Goal: Navigation & Orientation: Go to known website

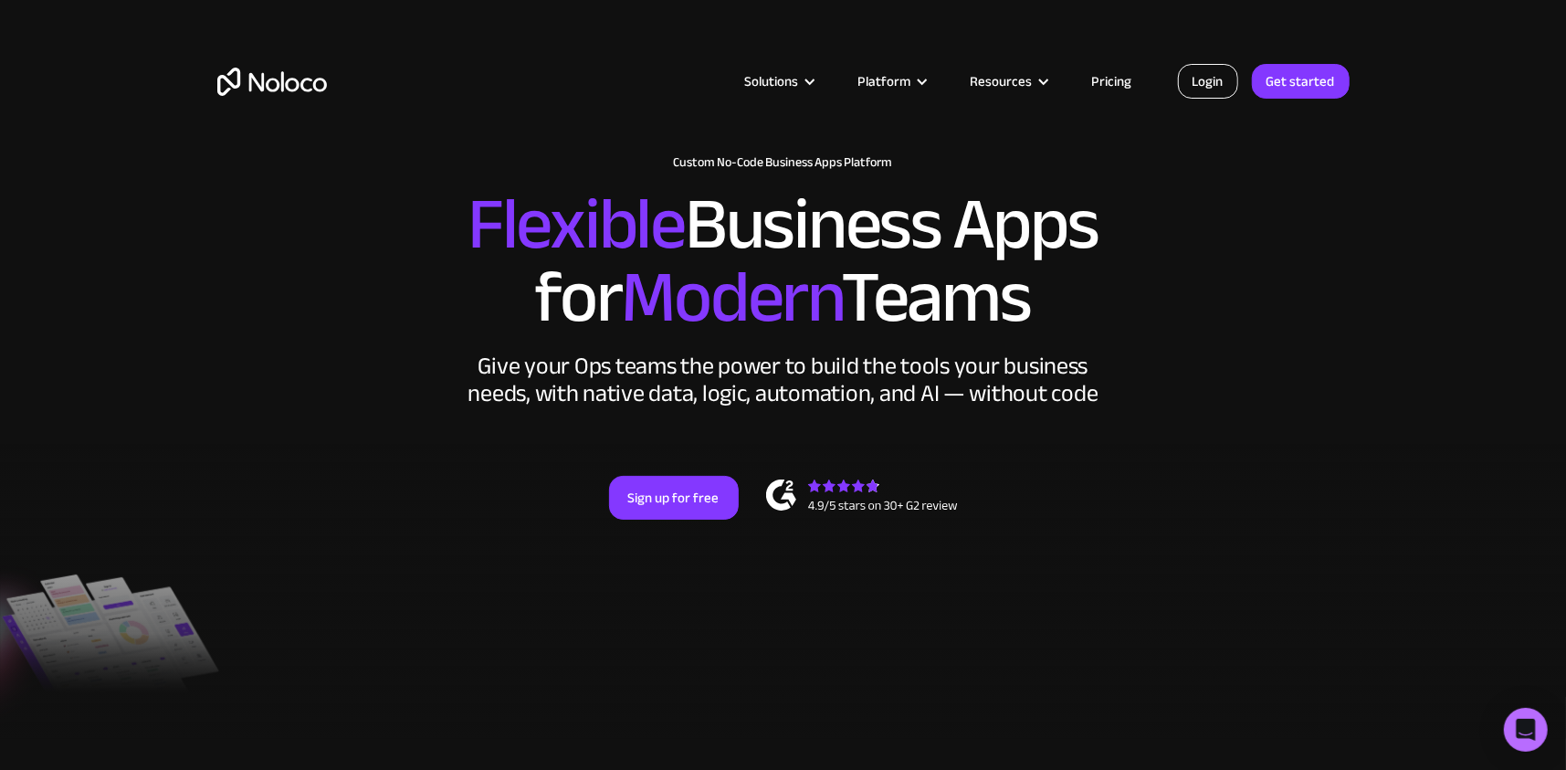
click at [1202, 93] on link "Login" at bounding box center [1208, 81] width 60 height 35
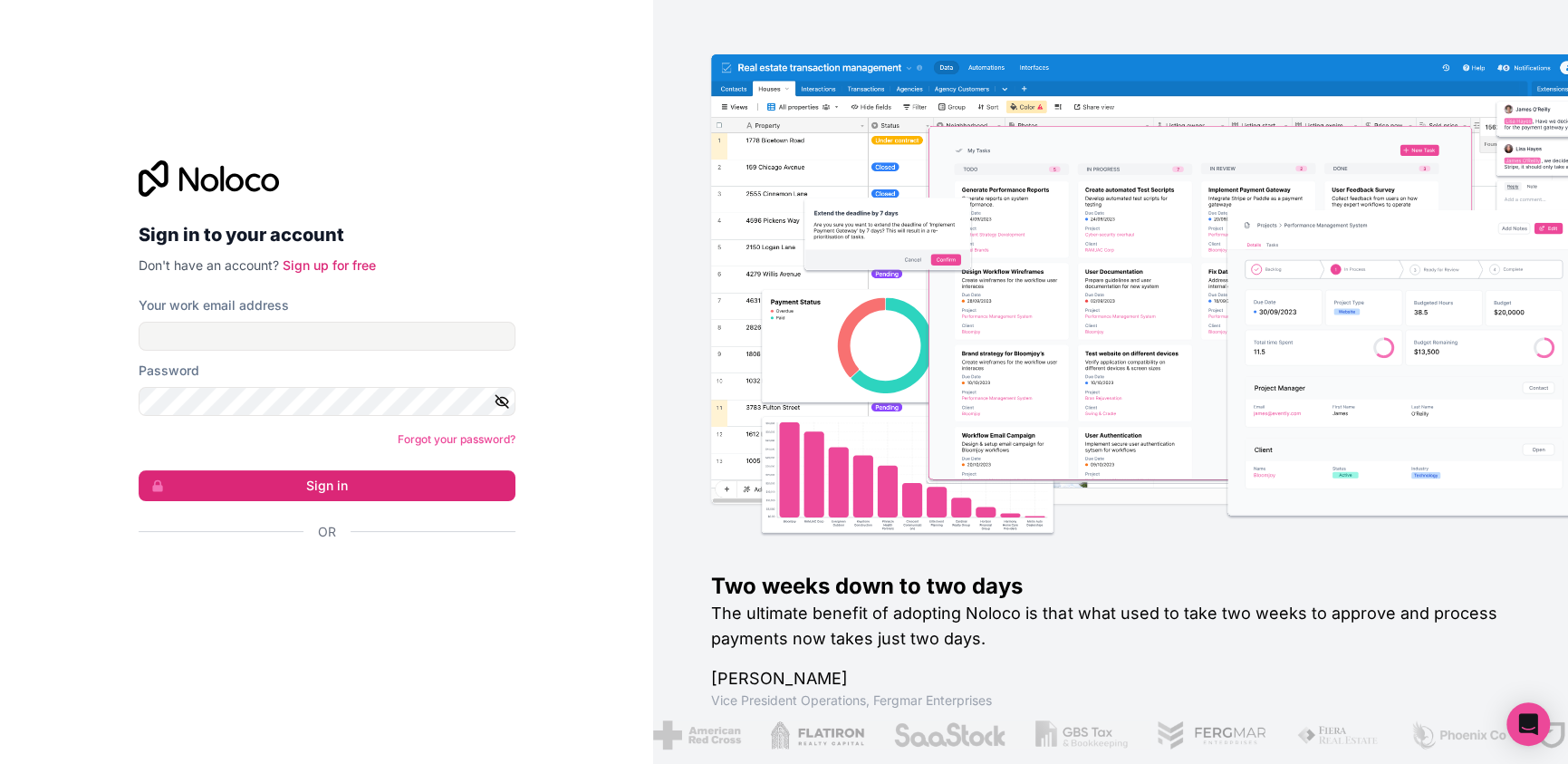
click at [377, 558] on div "Or" at bounding box center [327, 564] width 377 height 81
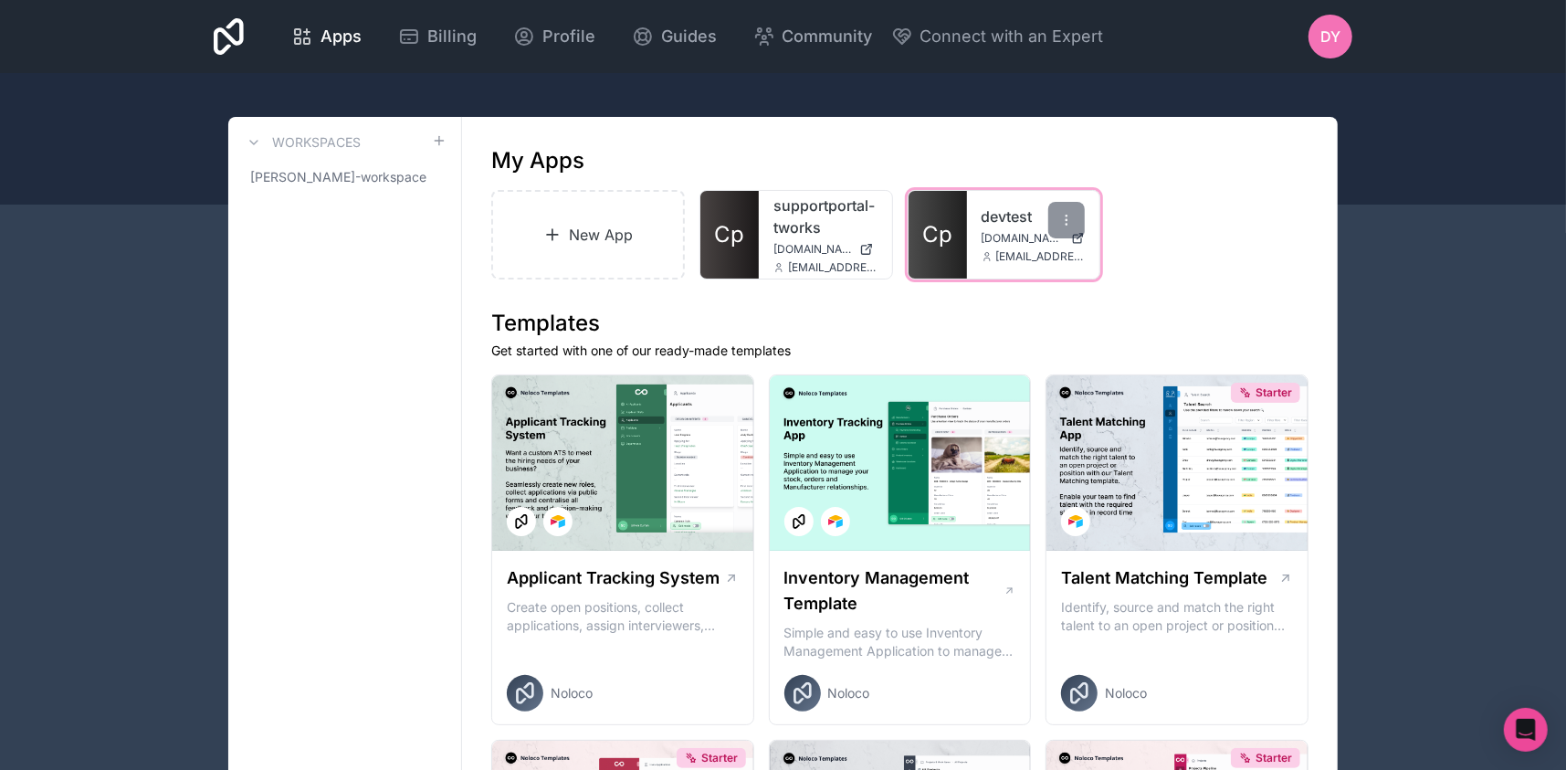
click at [937, 262] on link "Cp" at bounding box center [937, 235] width 58 height 88
